Goal: Task Accomplishment & Management: Complete application form

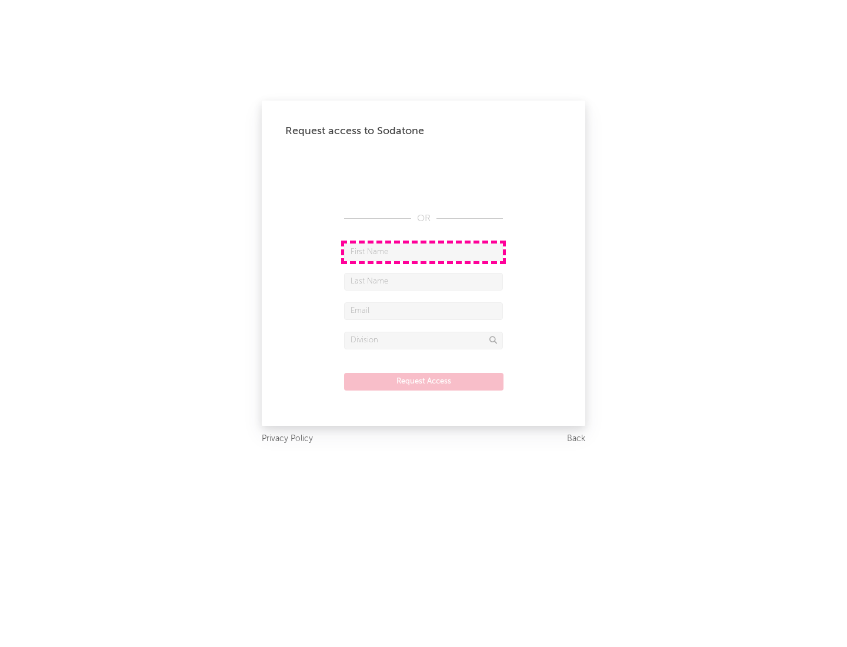
click at [424, 252] on input "text" at bounding box center [423, 253] width 159 height 18
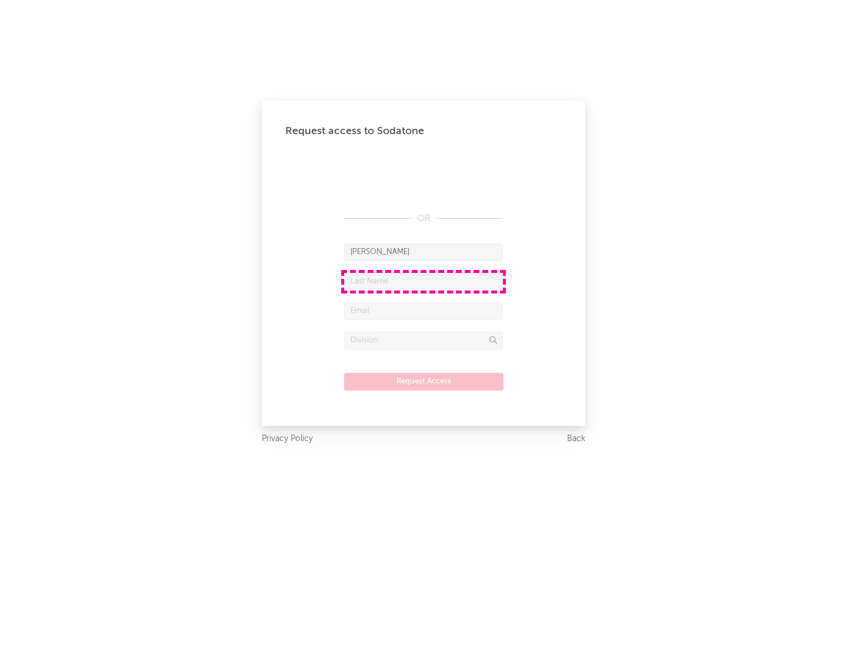
type input "[PERSON_NAME]"
click at [424, 281] on input "text" at bounding box center [423, 282] width 159 height 18
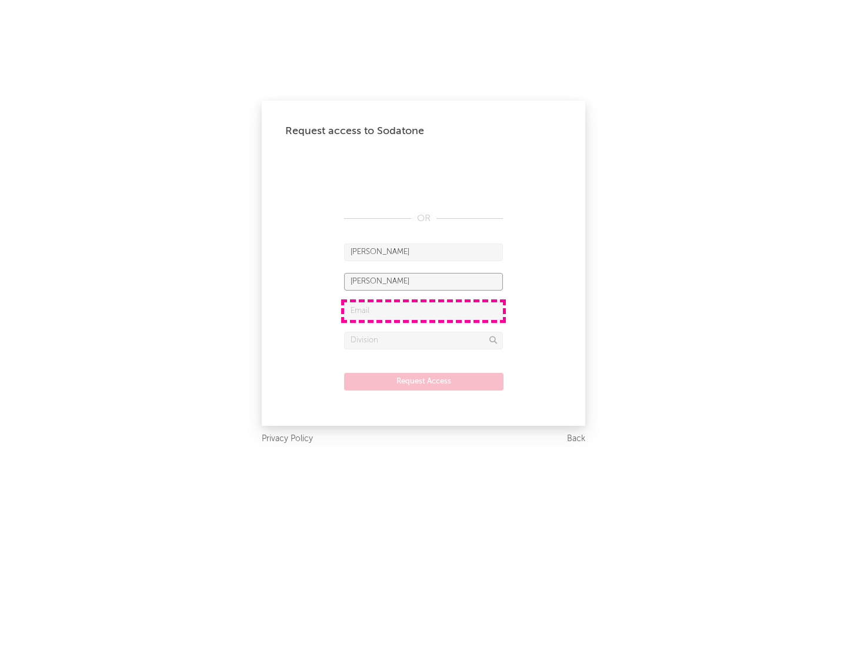
type input "[PERSON_NAME]"
click at [424, 311] on input "text" at bounding box center [423, 311] width 159 height 18
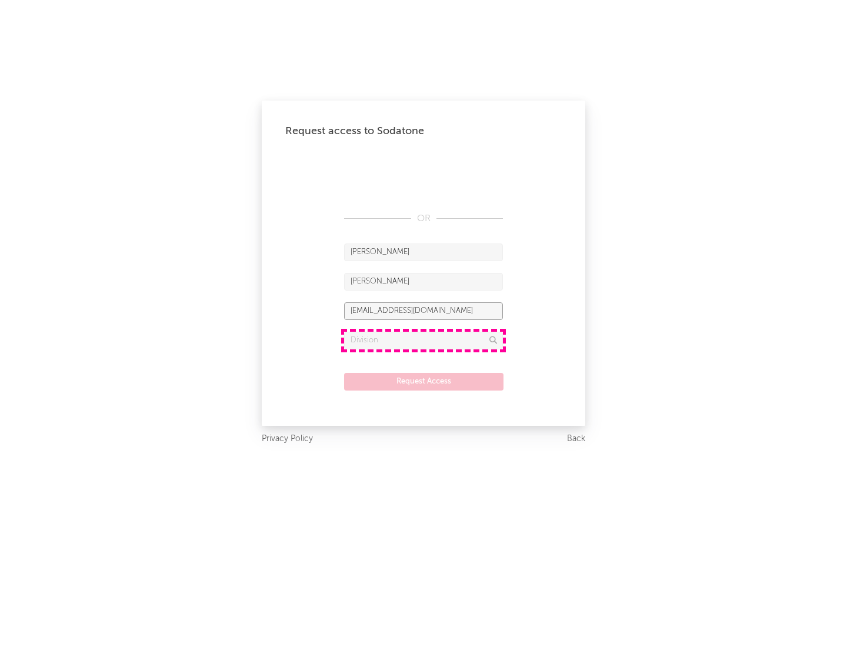
type input "[EMAIL_ADDRESS][DOMAIN_NAME]"
click at [424, 340] on input "text" at bounding box center [423, 341] width 159 height 18
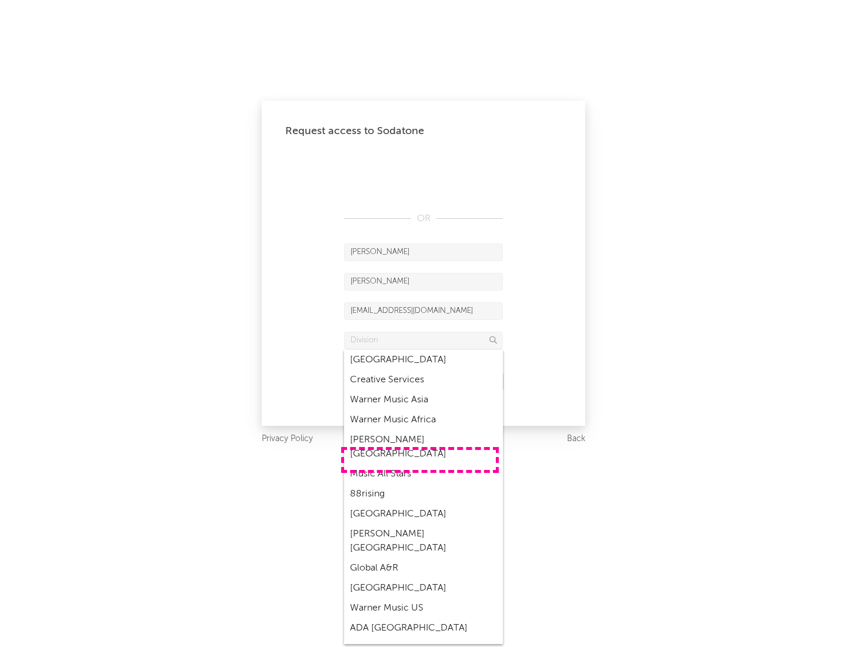
click at [420, 464] on div "Music All Stars" at bounding box center [423, 474] width 159 height 20
type input "Music All Stars"
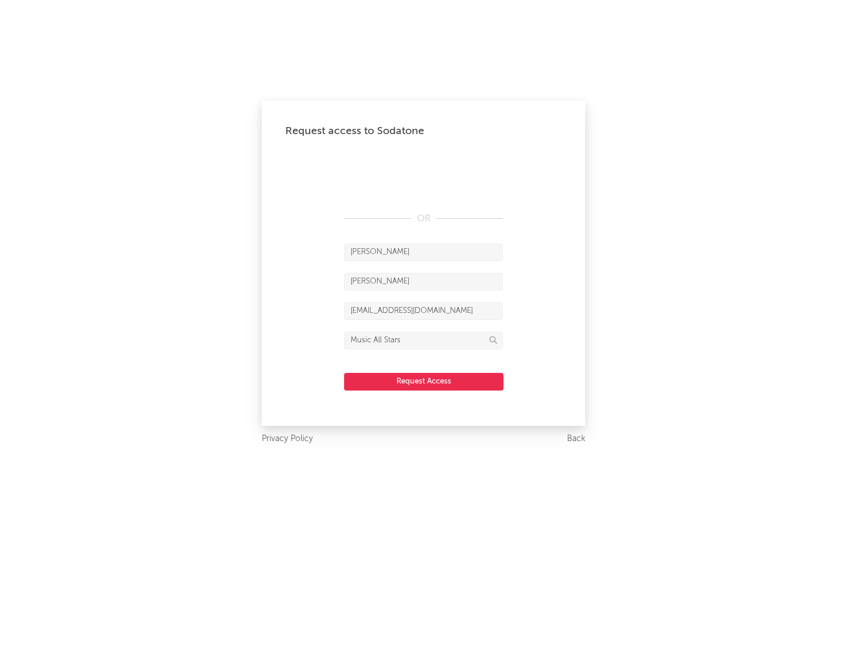
click at [424, 381] on button "Request Access" at bounding box center [423, 382] width 159 height 18
